Goal: Task Accomplishment & Management: Manage account settings

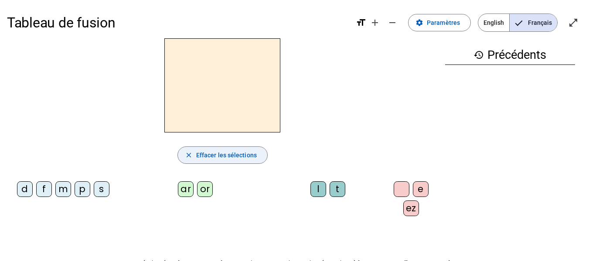
click at [186, 153] on mat-icon "close" at bounding box center [189, 155] width 8 height 8
click at [224, 158] on span "Effacer les sélections" at bounding box center [226, 155] width 61 height 10
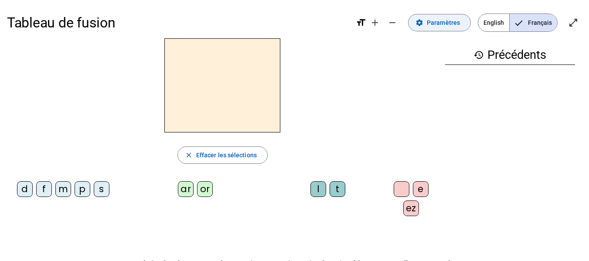
click at [429, 25] on span "Paramètres" at bounding box center [442, 22] width 33 height 10
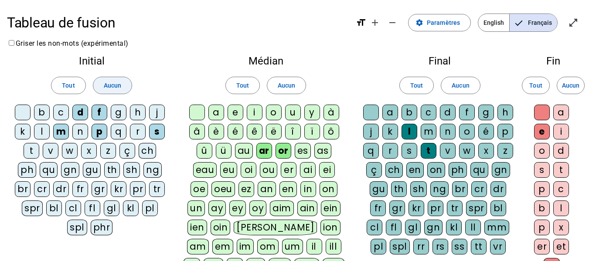
click at [120, 83] on span "Aucun" at bounding box center [112, 85] width 17 height 10
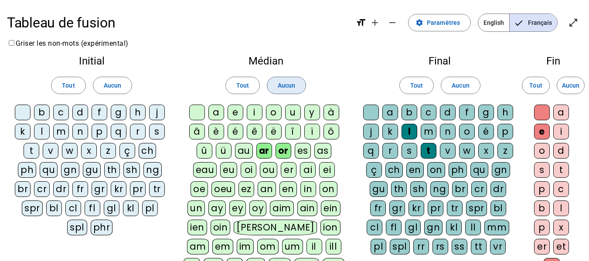
drag, startPoint x: 290, startPoint y: 83, endPoint x: 313, endPoint y: 79, distance: 22.9
click at [291, 83] on span "Aucun" at bounding box center [286, 85] width 17 height 10
drag, startPoint x: 466, startPoint y: 81, endPoint x: 499, endPoint y: 81, distance: 33.1
click at [467, 81] on span "Aucun" at bounding box center [459, 85] width 17 height 10
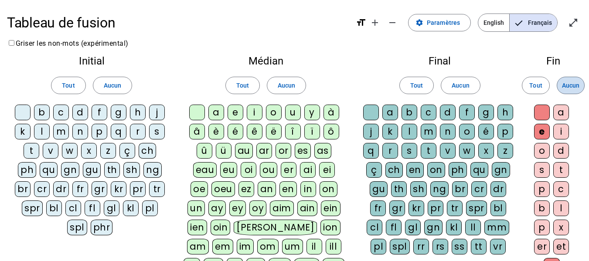
click at [578, 82] on span "Aucun" at bounding box center [570, 85] width 17 height 10
click at [42, 130] on div "l" at bounding box center [42, 132] width 16 height 16
click at [237, 111] on div "e" at bounding box center [235, 113] width 16 height 16
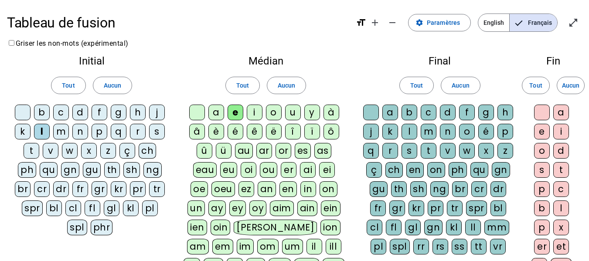
click at [291, 113] on div "u" at bounding box center [293, 113] width 16 height 16
click at [35, 151] on div "t" at bounding box center [32, 151] width 16 height 16
click at [81, 115] on div "d" at bounding box center [80, 113] width 16 height 16
click at [214, 112] on div "a" at bounding box center [216, 113] width 16 height 16
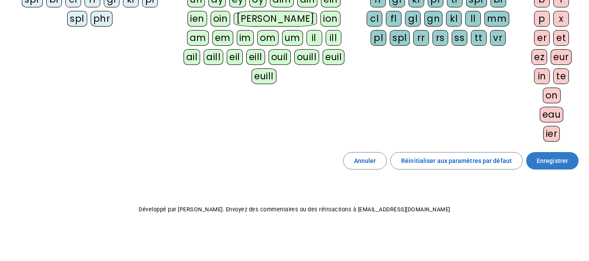
click at [561, 161] on span "Enregistrer" at bounding box center [551, 161] width 31 height 10
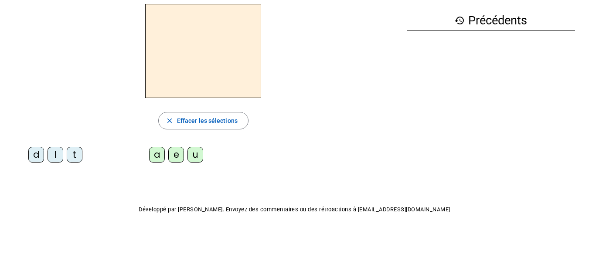
click at [55, 157] on div "l" at bounding box center [55, 155] width 16 height 16
click at [173, 156] on div "e" at bounding box center [176, 155] width 16 height 16
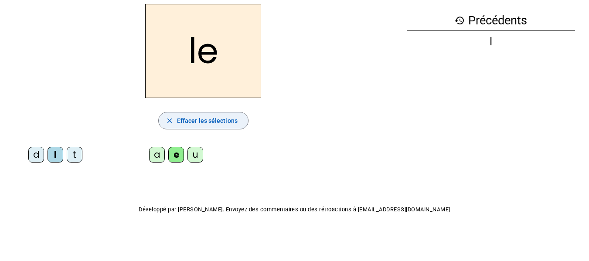
click at [169, 122] on mat-icon "close" at bounding box center [170, 121] width 8 height 8
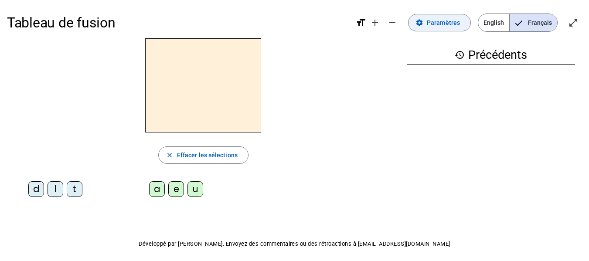
click at [447, 27] on span "Paramètres" at bounding box center [442, 22] width 33 height 10
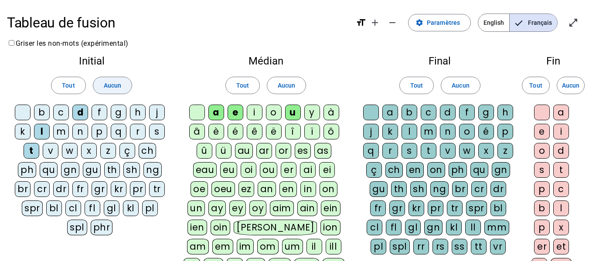
drag, startPoint x: 115, startPoint y: 90, endPoint x: 131, endPoint y: 91, distance: 16.2
click at [118, 90] on span "Aucun" at bounding box center [112, 85] width 17 height 10
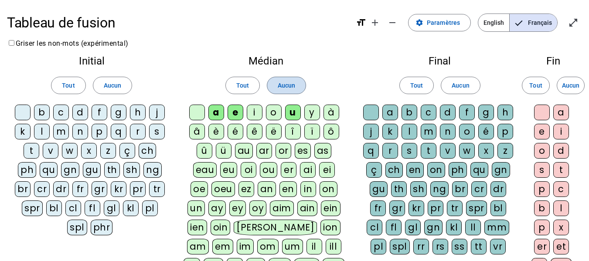
click at [294, 90] on span "Aucun" at bounding box center [286, 85] width 17 height 10
click at [59, 130] on div "m" at bounding box center [61, 132] width 16 height 16
click at [215, 112] on div "a" at bounding box center [216, 113] width 16 height 16
click at [41, 130] on div "l" at bounding box center [42, 132] width 16 height 16
click at [237, 114] on div "e" at bounding box center [235, 113] width 16 height 16
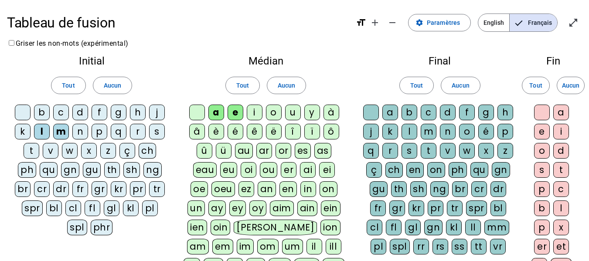
click at [81, 113] on div "d" at bounding box center [80, 113] width 16 height 16
click at [297, 112] on div "u" at bounding box center [293, 113] width 16 height 16
click at [30, 150] on div "t" at bounding box center [32, 151] width 16 height 16
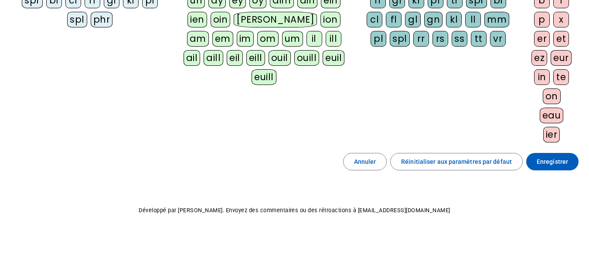
scroll to position [209, 0]
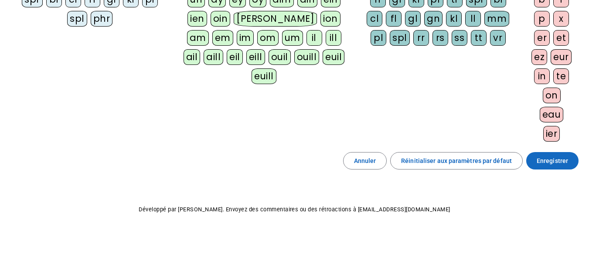
click at [545, 158] on span "Enregistrer" at bounding box center [551, 161] width 31 height 10
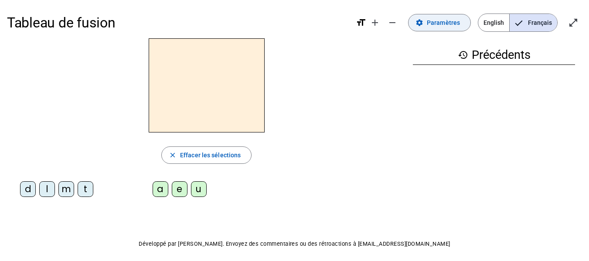
click at [452, 24] on span "Paramètres" at bounding box center [442, 22] width 33 height 10
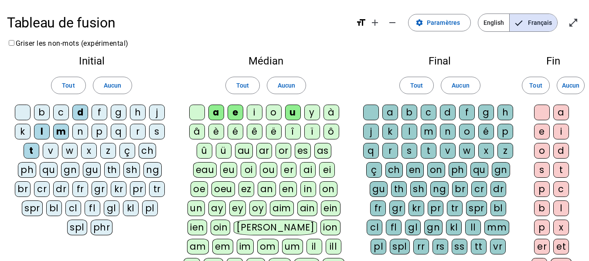
drag, startPoint x: 122, startPoint y: 82, endPoint x: 173, endPoint y: 83, distance: 51.4
click at [122, 82] on span at bounding box center [112, 85] width 38 height 21
click at [282, 88] on span "Aucun" at bounding box center [286, 85] width 17 height 10
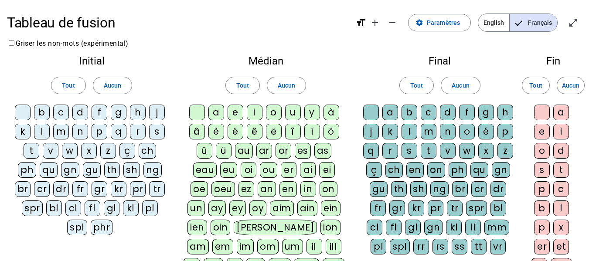
click at [36, 148] on div "t" at bounding box center [32, 151] width 16 height 16
click at [236, 114] on div "e" at bounding box center [235, 113] width 16 height 16
click at [84, 111] on div "d" at bounding box center [80, 113] width 16 height 16
click at [63, 132] on div "m" at bounding box center [61, 132] width 16 height 16
click at [219, 115] on div "a" at bounding box center [216, 113] width 16 height 16
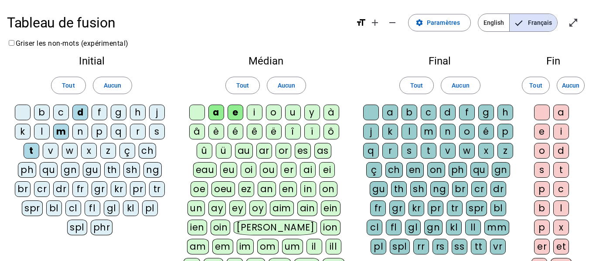
click at [407, 130] on div "l" at bounding box center [409, 132] width 16 height 16
click at [259, 112] on div "i" at bounding box center [255, 113] width 16 height 16
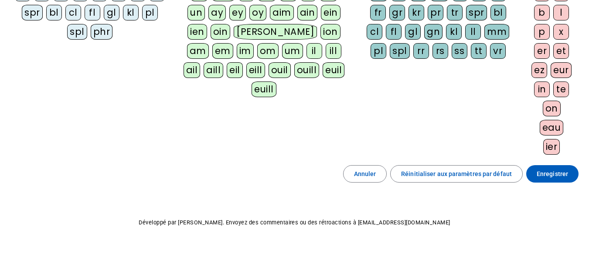
scroll to position [209, 0]
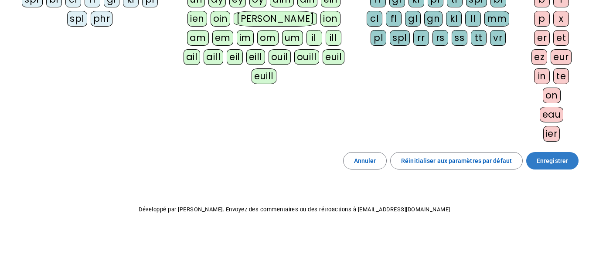
click at [550, 156] on span "Enregistrer" at bounding box center [551, 161] width 31 height 10
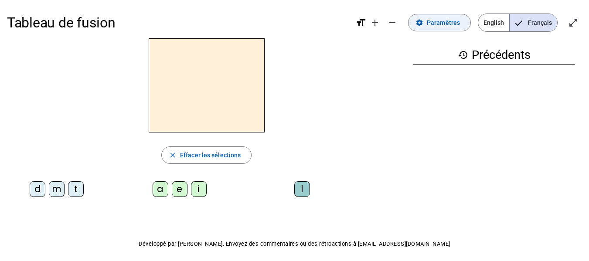
click at [447, 30] on span at bounding box center [439, 22] width 62 height 21
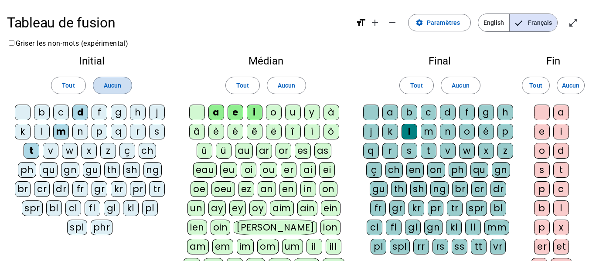
drag, startPoint x: 112, startPoint y: 90, endPoint x: 212, endPoint y: 98, distance: 99.7
click at [120, 89] on span "Aucun" at bounding box center [112, 85] width 17 height 10
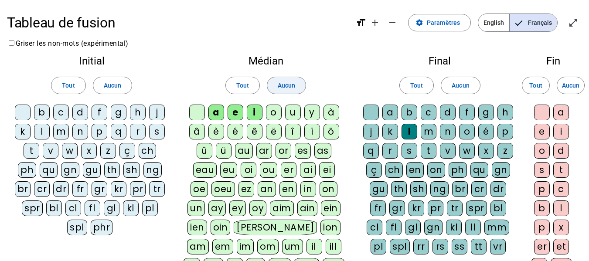
click at [281, 88] on span "Aucun" at bounding box center [286, 85] width 17 height 10
click at [81, 112] on div "d" at bounding box center [80, 113] width 16 height 16
click at [296, 111] on div "u" at bounding box center [293, 113] width 16 height 16
click at [31, 148] on div "t" at bounding box center [32, 151] width 16 height 16
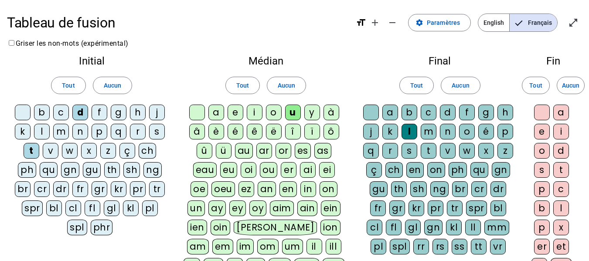
click at [216, 115] on div "a" at bounding box center [216, 113] width 16 height 16
click at [234, 113] on div "e" at bounding box center [235, 113] width 16 height 16
click at [157, 113] on div "j" at bounding box center [157, 113] width 16 height 16
click at [60, 127] on div "m" at bounding box center [61, 132] width 16 height 16
click at [407, 131] on div "l" at bounding box center [409, 132] width 16 height 16
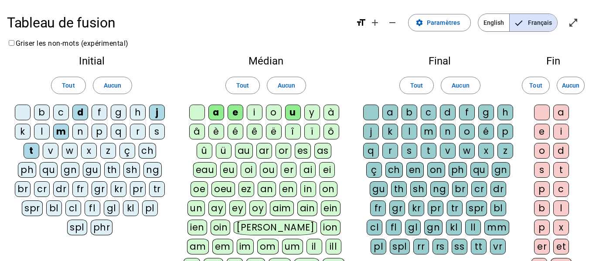
click at [409, 132] on div "l" at bounding box center [409, 132] width 16 height 16
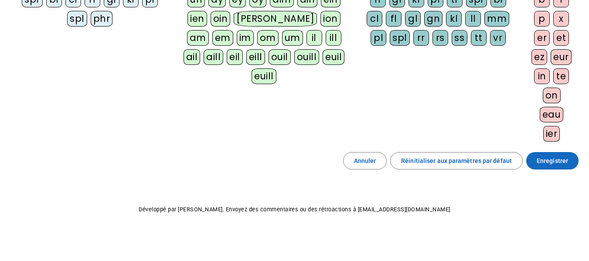
click at [567, 158] on span "Enregistrer" at bounding box center [551, 161] width 31 height 10
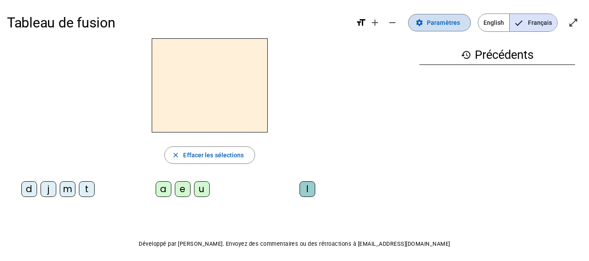
click at [446, 24] on span "Paramètres" at bounding box center [442, 22] width 33 height 10
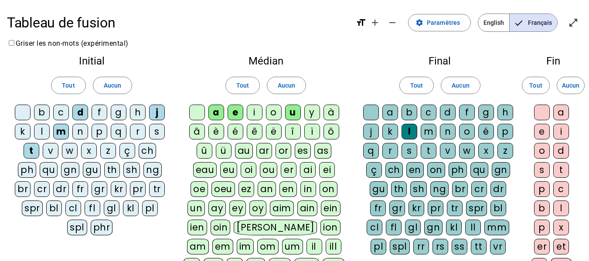
drag, startPoint x: 462, startPoint y: 84, endPoint x: 339, endPoint y: 91, distance: 123.5
click at [453, 85] on span "Aucun" at bounding box center [459, 85] width 17 height 10
click at [276, 85] on span at bounding box center [286, 85] width 38 height 21
click at [121, 84] on span at bounding box center [112, 85] width 38 height 21
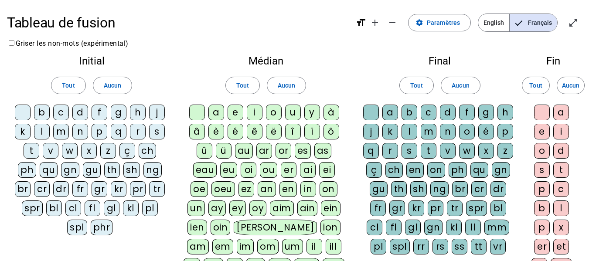
click at [252, 110] on div "i" at bounding box center [255, 113] width 16 height 16
click at [57, 127] on div "m" at bounding box center [61, 132] width 16 height 16
click at [412, 130] on div "l" at bounding box center [409, 132] width 16 height 16
click at [215, 113] on div "a" at bounding box center [216, 113] width 16 height 16
click at [44, 129] on div "l" at bounding box center [42, 132] width 16 height 16
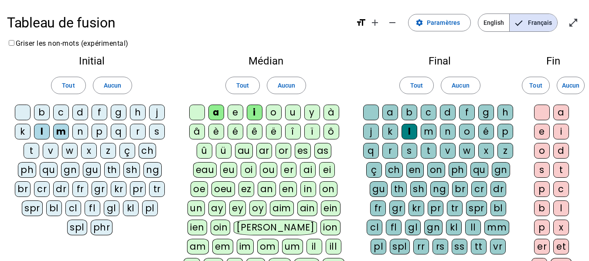
click at [294, 111] on div "u" at bounding box center [293, 113] width 16 height 16
click at [77, 112] on div "d" at bounding box center [80, 113] width 16 height 16
click at [31, 151] on div "t" at bounding box center [32, 151] width 16 height 16
click at [241, 110] on div "e" at bounding box center [235, 113] width 16 height 16
click at [155, 112] on div "j" at bounding box center [157, 113] width 16 height 16
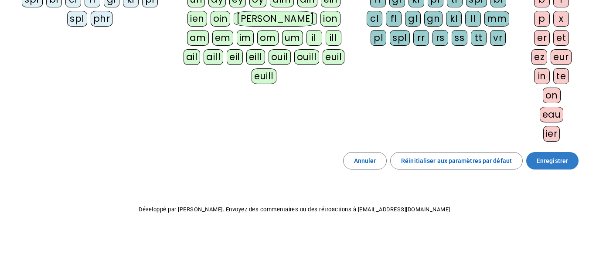
click at [551, 161] on span "Enregistrer" at bounding box center [551, 161] width 31 height 10
